Goal: Task Accomplishment & Management: Manage account settings

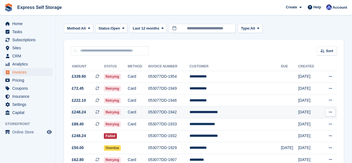
scroll to position [23, 0]
click at [190, 107] on td "053077DD-1942" at bounding box center [168, 112] width 41 height 12
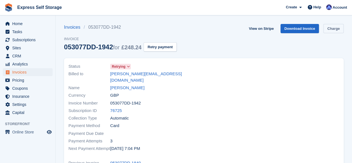
click at [328, 24] on link "Charge" at bounding box center [333, 28] width 20 height 9
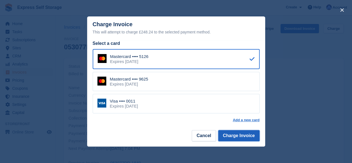
click at [233, 132] on button "Charge Invoice" at bounding box center [238, 135] width 41 height 11
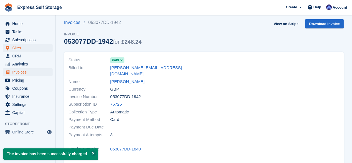
scroll to position [4, 0]
click at [29, 25] on span "Home" at bounding box center [28, 24] width 33 height 8
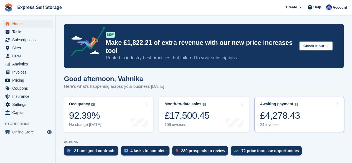
click at [301, 104] on link "Awaiting payment The total outstanding balance on all open invoices. £4,278.43 …" at bounding box center [299, 114] width 90 height 35
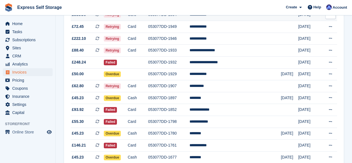
scroll to position [86, 0]
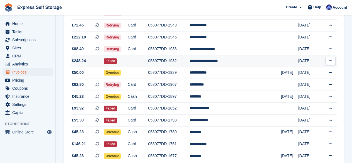
click at [163, 60] on td "053077DD-1932" at bounding box center [168, 61] width 41 height 12
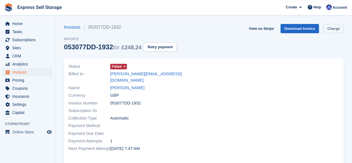
click at [333, 30] on link "Charge" at bounding box center [333, 28] width 20 height 9
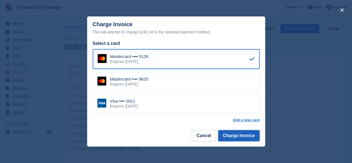
click at [247, 140] on button "Charge Invoice" at bounding box center [238, 135] width 41 height 11
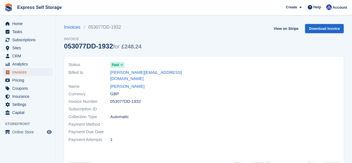
click at [32, 71] on span "Invoices" at bounding box center [28, 72] width 33 height 8
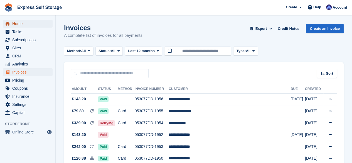
click at [38, 24] on span "Home" at bounding box center [28, 24] width 33 height 8
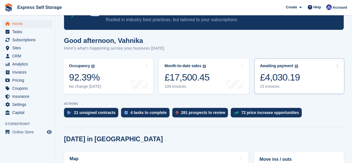
scroll to position [38, 0]
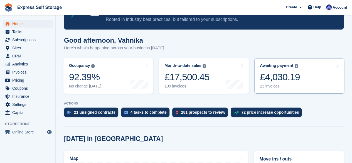
click at [290, 74] on div "£4,030.19" at bounding box center [280, 76] width 40 height 11
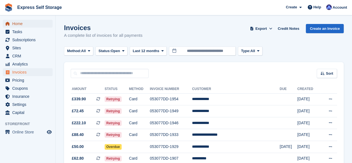
click at [24, 26] on span "Home" at bounding box center [28, 24] width 33 height 8
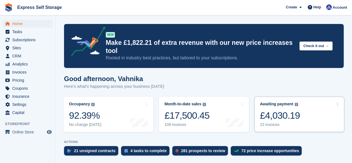
click at [281, 110] on div "£4,030.19" at bounding box center [280, 115] width 40 height 11
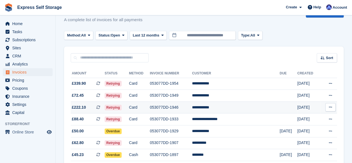
scroll to position [16, 0]
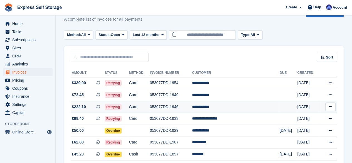
click at [192, 104] on td "053077DD-1946" at bounding box center [171, 107] width 42 height 12
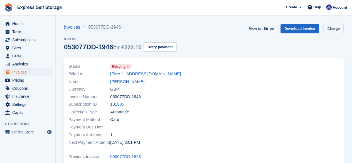
click at [332, 29] on link "Charge" at bounding box center [333, 28] width 20 height 9
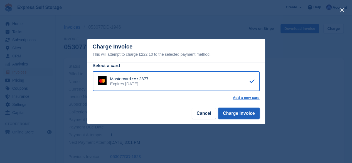
click at [241, 115] on button "Charge Invoice" at bounding box center [238, 113] width 41 height 11
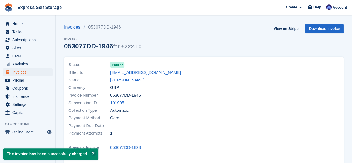
drag, startPoint x: 109, startPoint y: 78, endPoint x: 135, endPoint y: 80, distance: 25.9
click at [135, 80] on div "Name [PERSON_NAME]" at bounding box center [134, 80] width 132 height 8
copy div "[PERSON_NAME]"
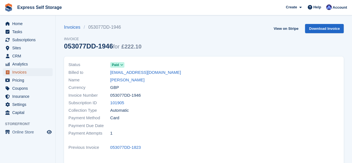
click at [40, 74] on span "Invoices" at bounding box center [28, 72] width 33 height 8
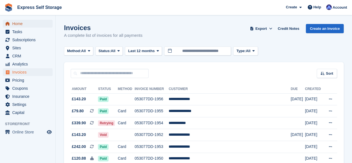
click at [21, 21] on span "Home" at bounding box center [28, 24] width 33 height 8
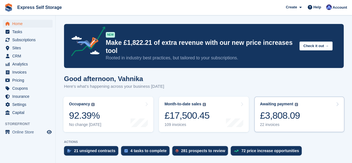
click at [303, 116] on link "Awaiting payment The total outstanding balance on all open invoices. £3,808.09 …" at bounding box center [299, 114] width 90 height 35
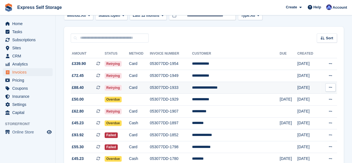
scroll to position [36, 0]
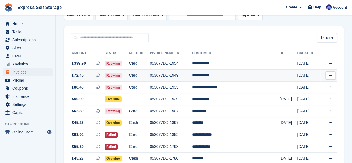
click at [143, 74] on td "Card" at bounding box center [139, 76] width 21 height 12
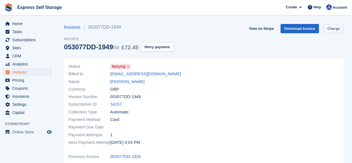
click at [334, 28] on link "Charge" at bounding box center [333, 28] width 20 height 9
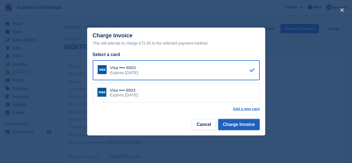
click at [241, 126] on button "Charge Invoice" at bounding box center [238, 124] width 41 height 11
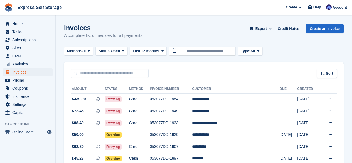
scroll to position [36, 0]
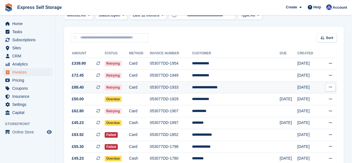
click at [192, 88] on td "053077DD-1933" at bounding box center [171, 87] width 42 height 12
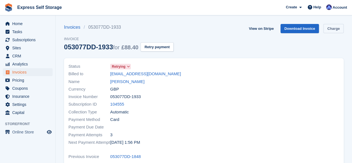
click at [332, 30] on link "Charge" at bounding box center [333, 28] width 20 height 9
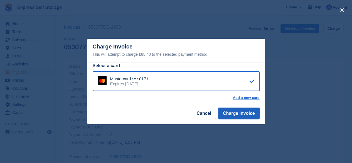
click at [231, 118] on button "Charge Invoice" at bounding box center [238, 113] width 41 height 11
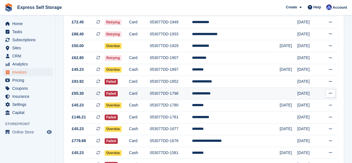
scroll to position [92, 0]
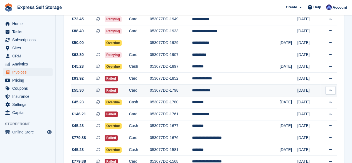
click at [189, 92] on td "053077DD-1798" at bounding box center [171, 90] width 42 height 12
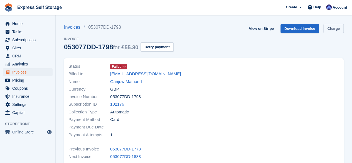
click at [327, 32] on link "Charge" at bounding box center [333, 28] width 20 height 9
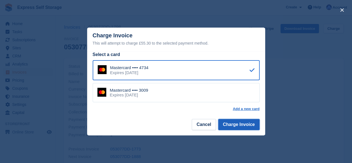
click at [233, 123] on button "Charge Invoice" at bounding box center [238, 124] width 41 height 11
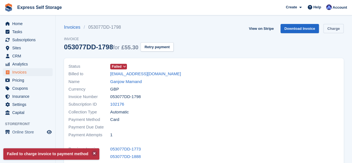
click at [332, 28] on link "Charge" at bounding box center [333, 28] width 20 height 9
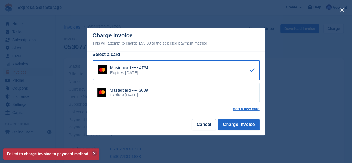
click at [186, 92] on div "Mastercard •••• 3009 Expires April 2027" at bounding box center [176, 92] width 167 height 19
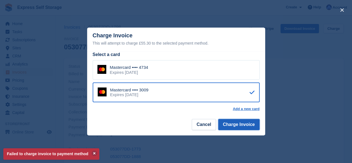
click at [237, 126] on button "Charge Invoice" at bounding box center [238, 124] width 41 height 11
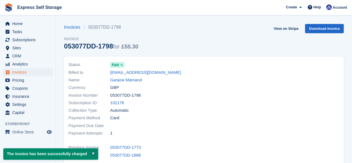
drag, startPoint x: 109, startPoint y: 81, endPoint x: 146, endPoint y: 82, distance: 37.3
click at [146, 82] on div "Name Ganjow Mamand" at bounding box center [134, 80] width 132 height 8
copy div "Ganjow Mamand"
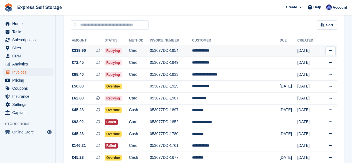
scroll to position [49, 0]
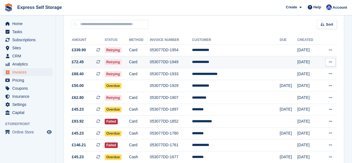
click at [150, 63] on td "Card" at bounding box center [139, 62] width 21 height 12
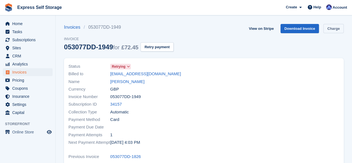
click at [329, 29] on link "Charge" at bounding box center [333, 28] width 20 height 9
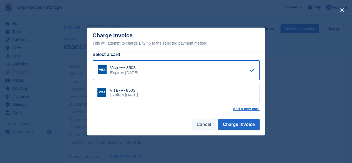
click at [206, 126] on button "Cancel" at bounding box center [204, 124] width 24 height 11
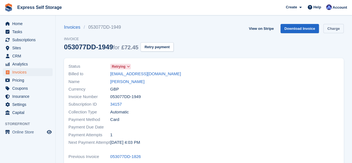
click at [331, 25] on link "Charge" at bounding box center [333, 28] width 20 height 9
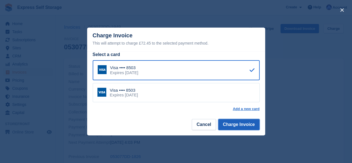
click at [244, 128] on button "Charge Invoice" at bounding box center [238, 124] width 41 height 11
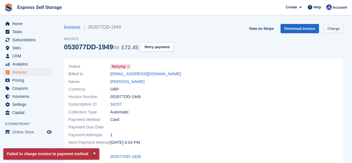
click at [328, 30] on link "Charge" at bounding box center [333, 28] width 20 height 9
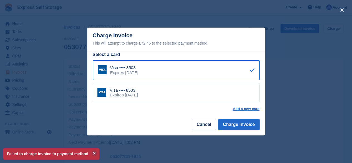
click at [288, 72] on div "close" at bounding box center [176, 81] width 352 height 163
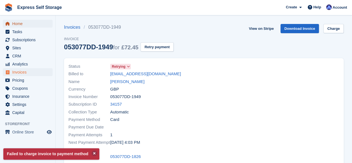
click at [27, 24] on span "Home" at bounding box center [28, 24] width 33 height 8
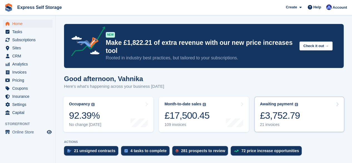
click at [289, 111] on div "£3,752.79" at bounding box center [280, 115] width 40 height 11
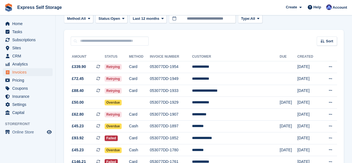
scroll to position [31, 0]
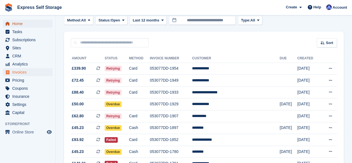
click at [45, 25] on span "Home" at bounding box center [28, 24] width 33 height 8
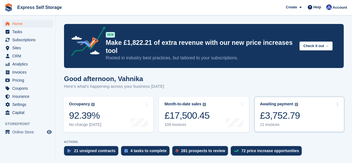
click at [308, 103] on link "Awaiting payment The total outstanding balance on all open invoices. £3,752.79 …" at bounding box center [299, 114] width 90 height 35
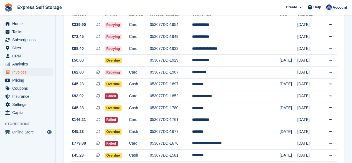
scroll to position [75, 0]
